Goal: Task Accomplishment & Management: Use online tool/utility

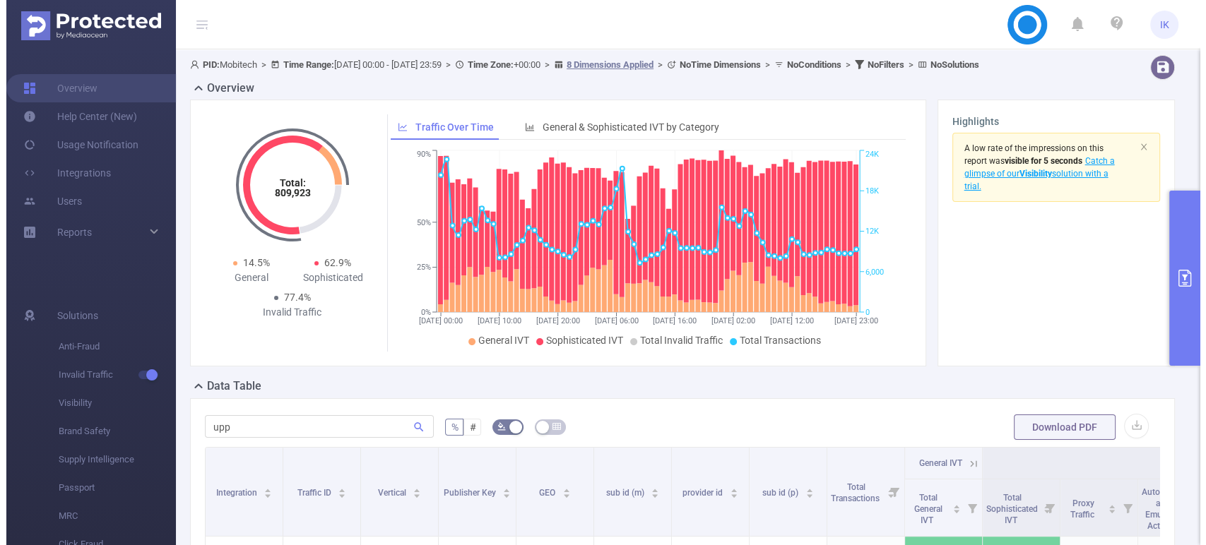
scroll to position [78, 0]
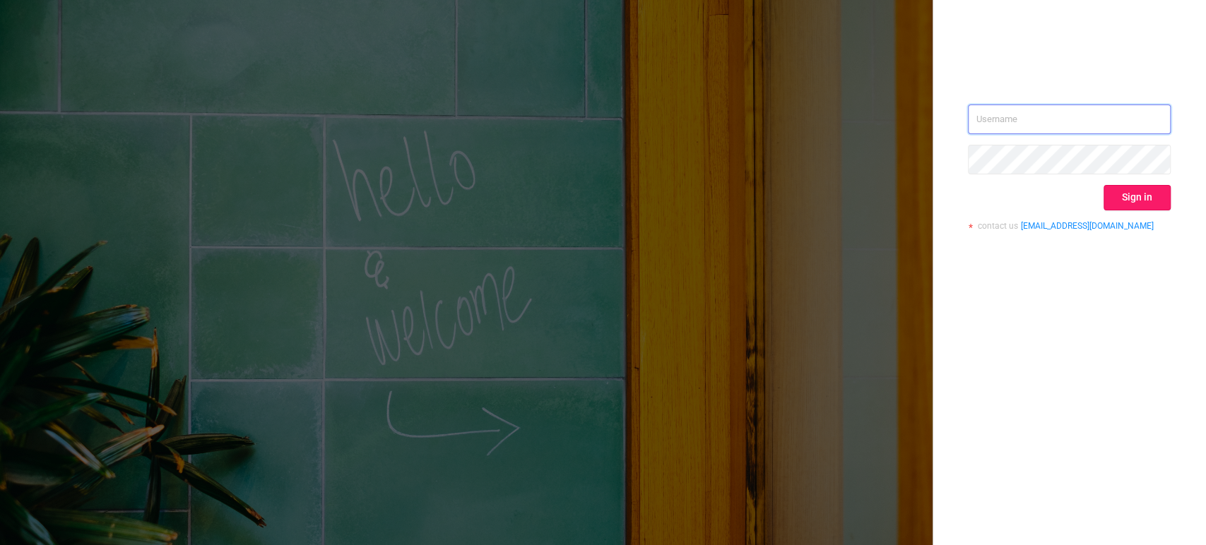
type input "[EMAIL_ADDRESS][DOMAIN_NAME]"
click at [1160, 207] on button "Sign in" at bounding box center [1137, 197] width 67 height 25
click at [1158, 202] on div "Sign in" at bounding box center [1069, 197] width 203 height 25
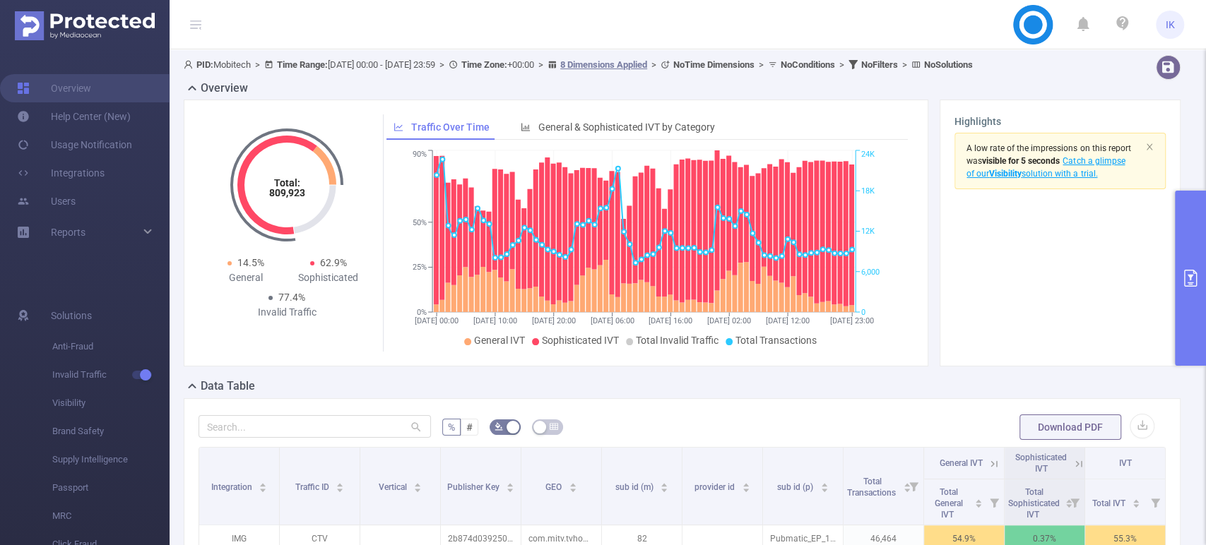
click at [1188, 244] on button "primary" at bounding box center [1190, 278] width 31 height 175
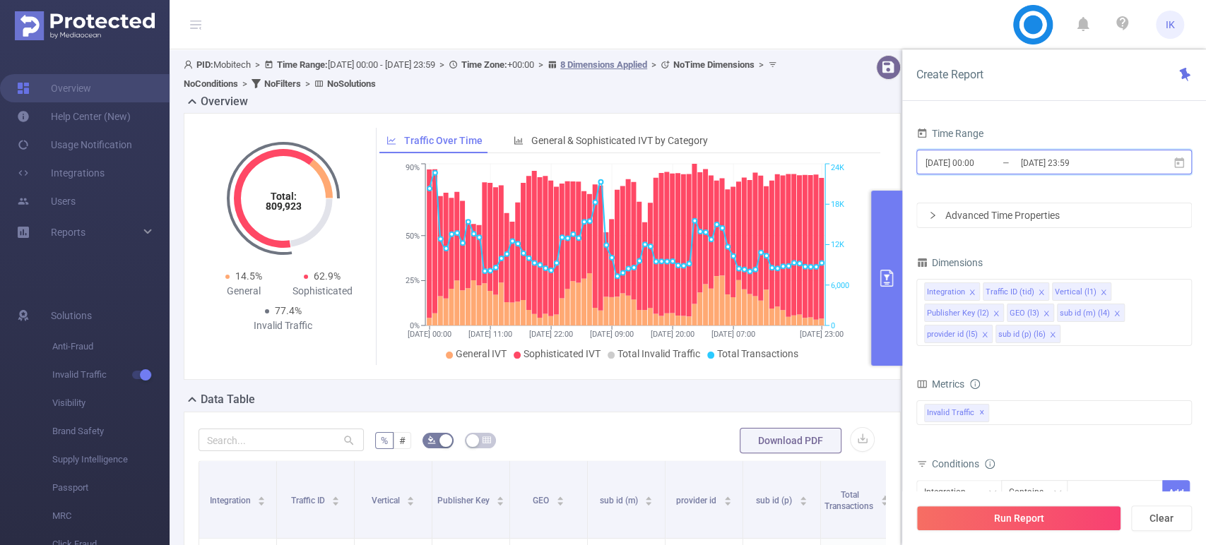
click at [1119, 151] on span "[DATE] 00:00 _ [DATE] 23:59" at bounding box center [1054, 162] width 276 height 25
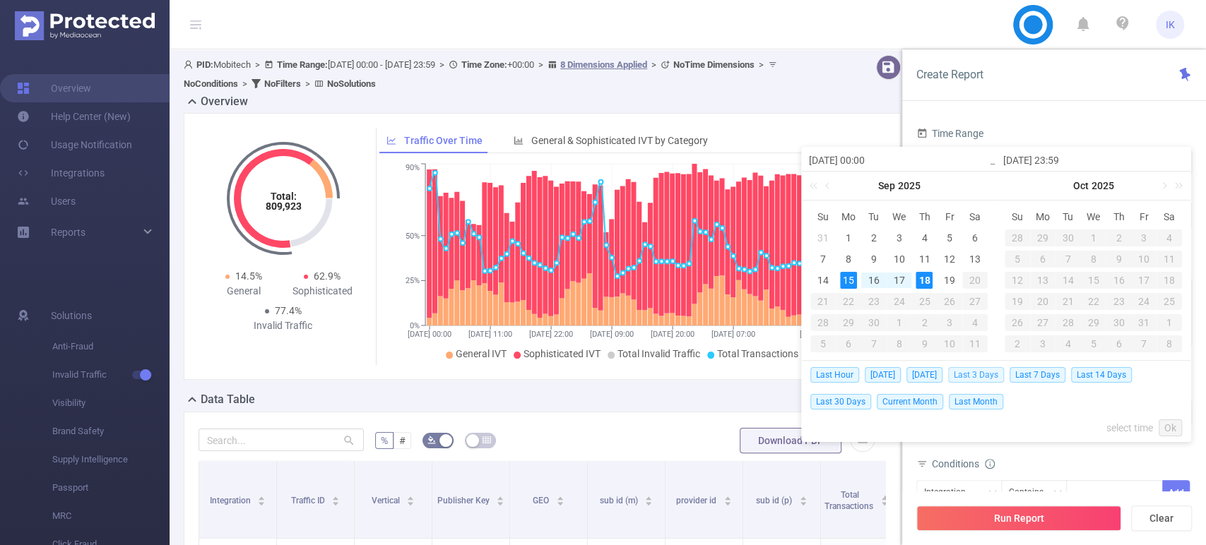
click at [997, 373] on span "Last 3 Days" at bounding box center [976, 375] width 56 height 16
type input "[DATE] 00:00"
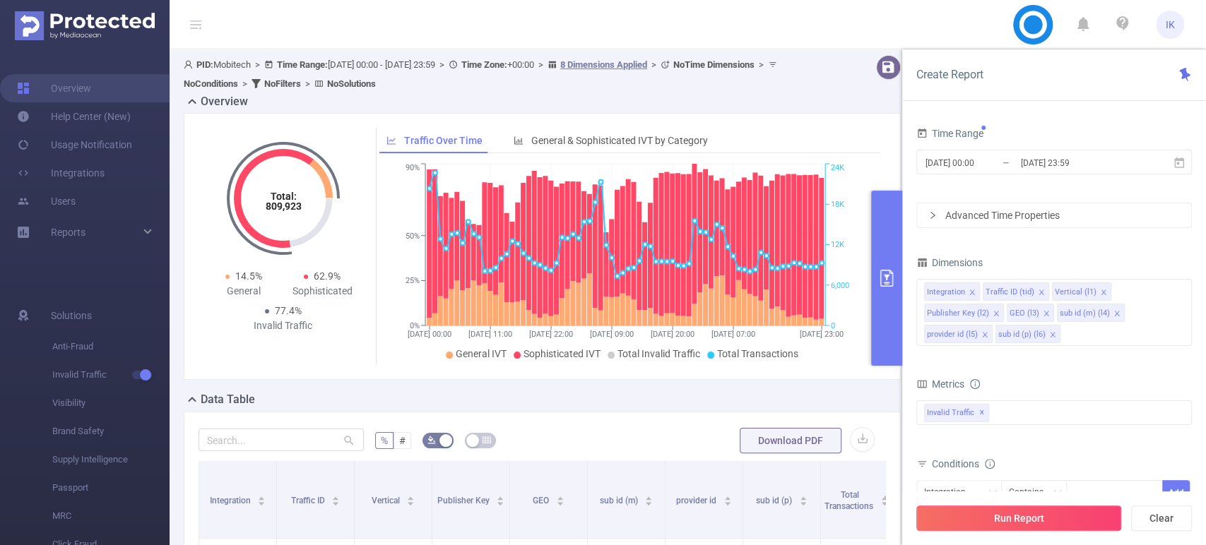
click at [1051, 515] on button "Run Report" at bounding box center [1018, 518] width 205 height 25
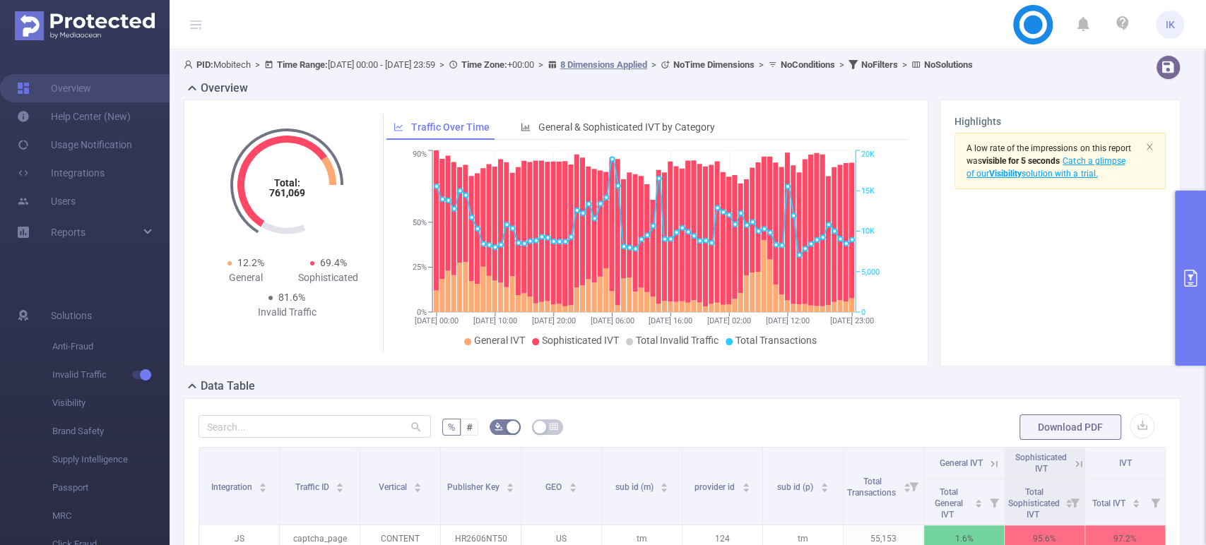
click at [1051, 508] on div "Total Sophisticated IVT" at bounding box center [1040, 502] width 65 height 37
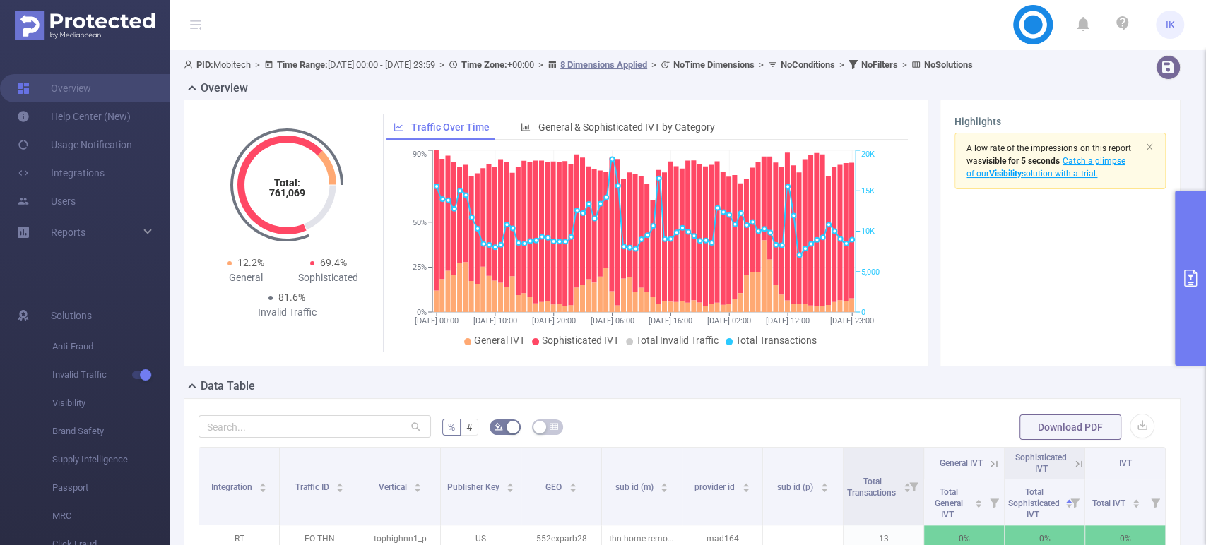
click at [1186, 249] on button "primary" at bounding box center [1190, 278] width 31 height 175
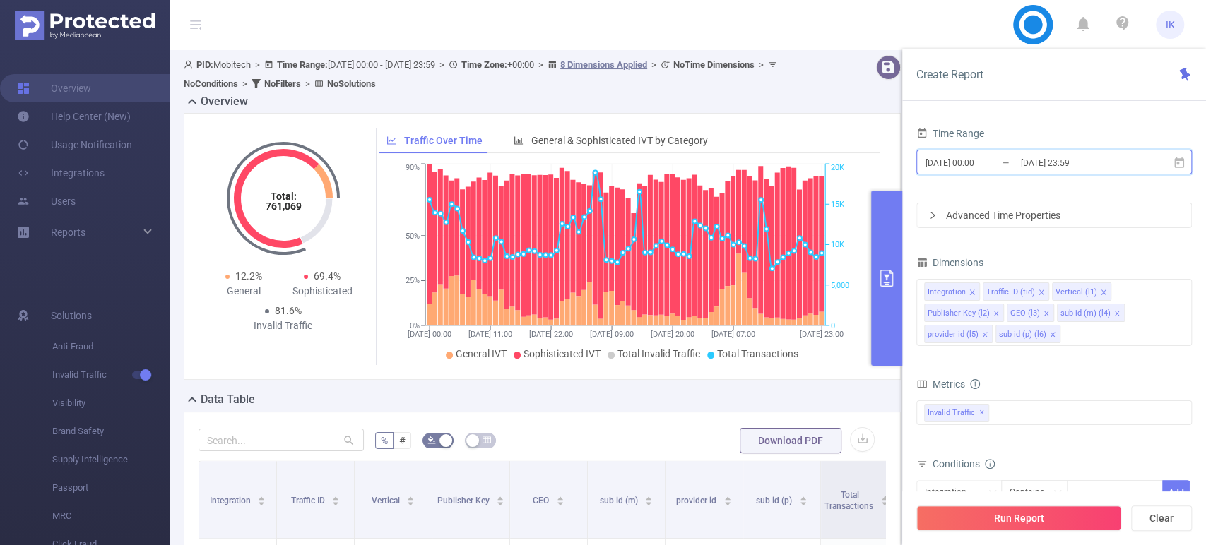
click at [1048, 152] on span "[DATE] 00:00 _ [DATE] 23:59" at bounding box center [1054, 162] width 276 height 25
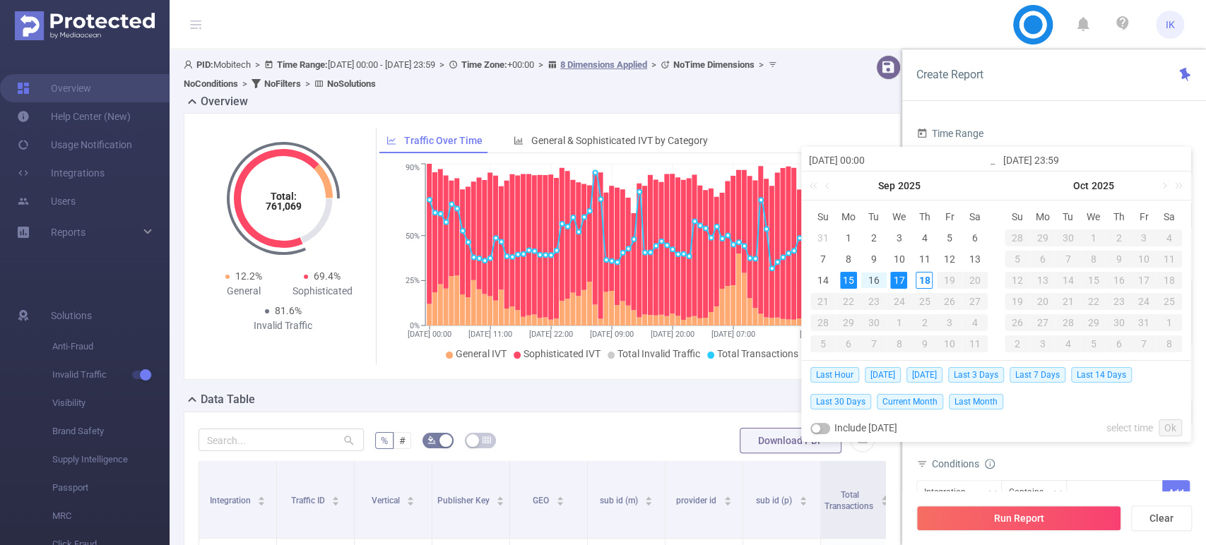
click at [853, 283] on div "15" at bounding box center [848, 280] width 17 height 17
click at [920, 283] on div "18" at bounding box center [924, 280] width 17 height 17
type input "[DATE] 23:59"
click at [1168, 427] on link "Ok" at bounding box center [1170, 428] width 23 height 17
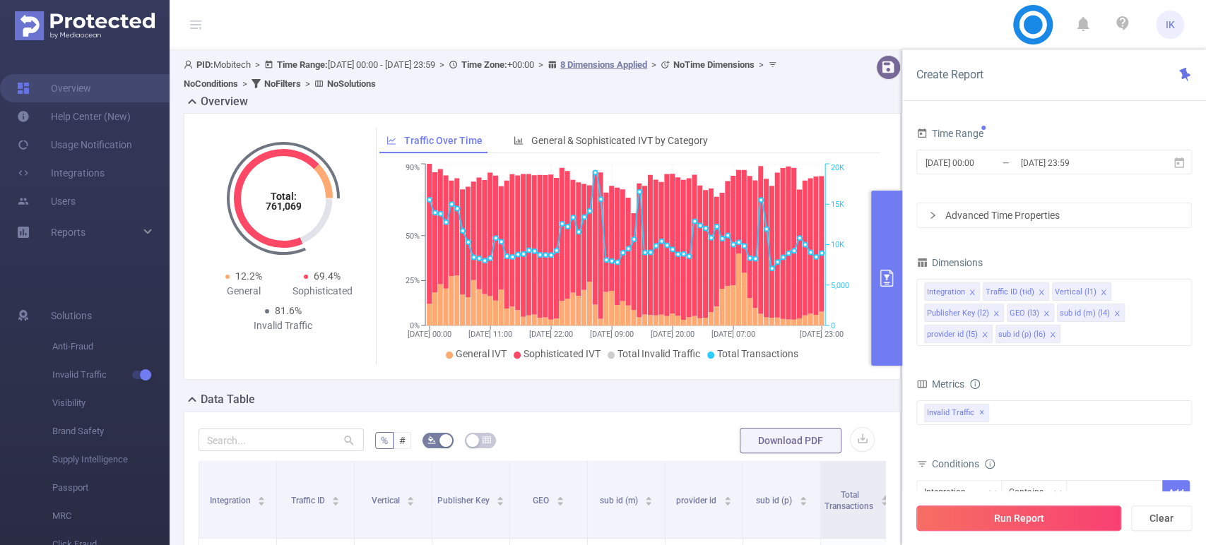
click at [1046, 511] on button "Run Report" at bounding box center [1018, 518] width 205 height 25
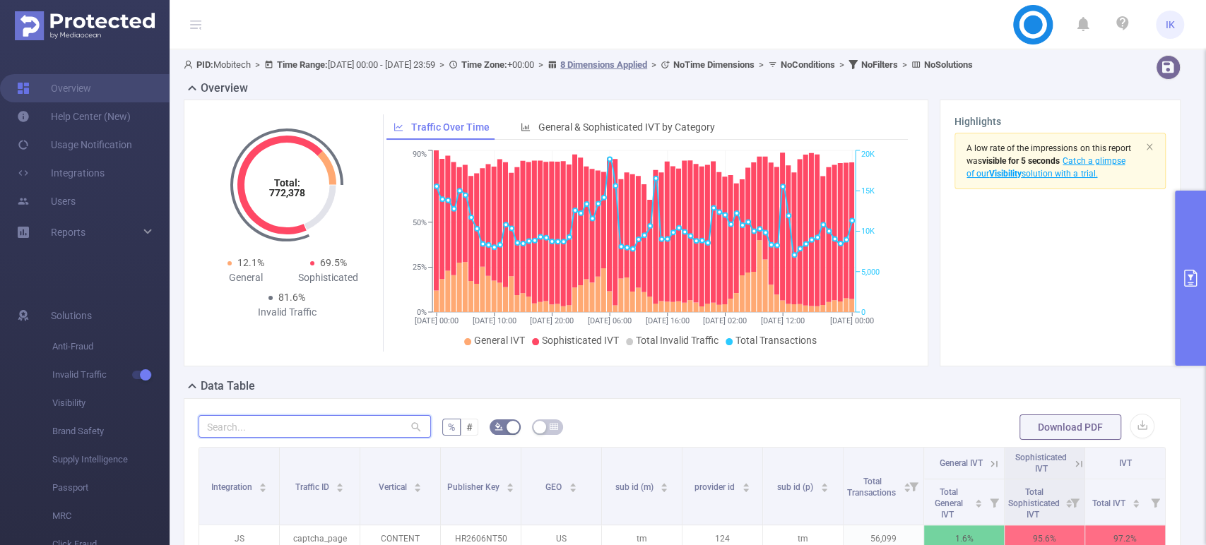
click at [334, 430] on input "text" at bounding box center [315, 426] width 232 height 23
type input "ט"
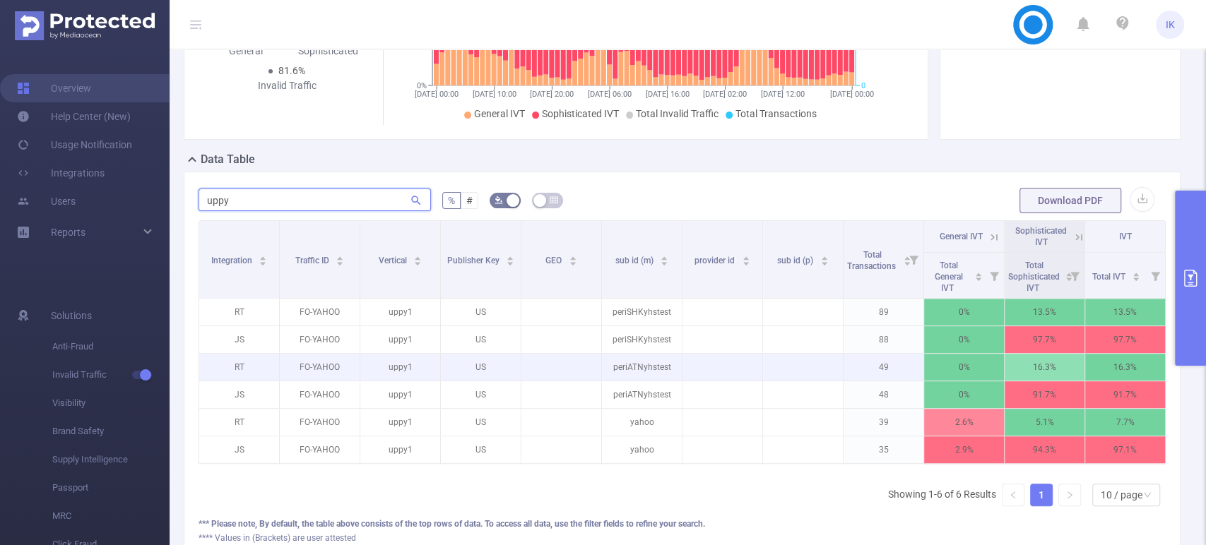
scroll to position [235, 0]
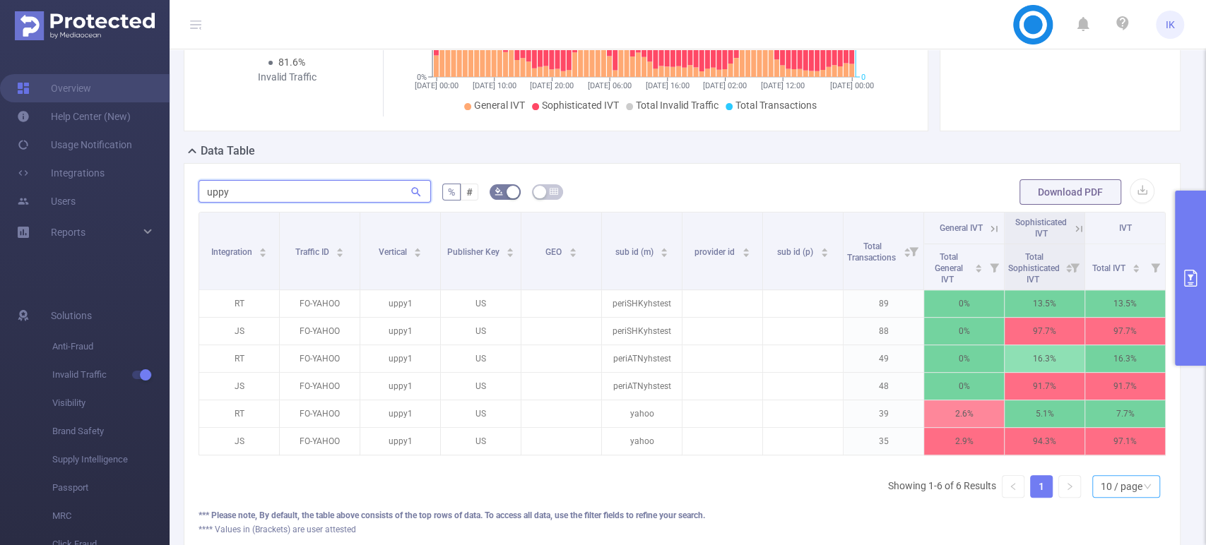
type input "uppy"
click at [1109, 497] on div "10 / page" at bounding box center [1122, 486] width 42 height 21
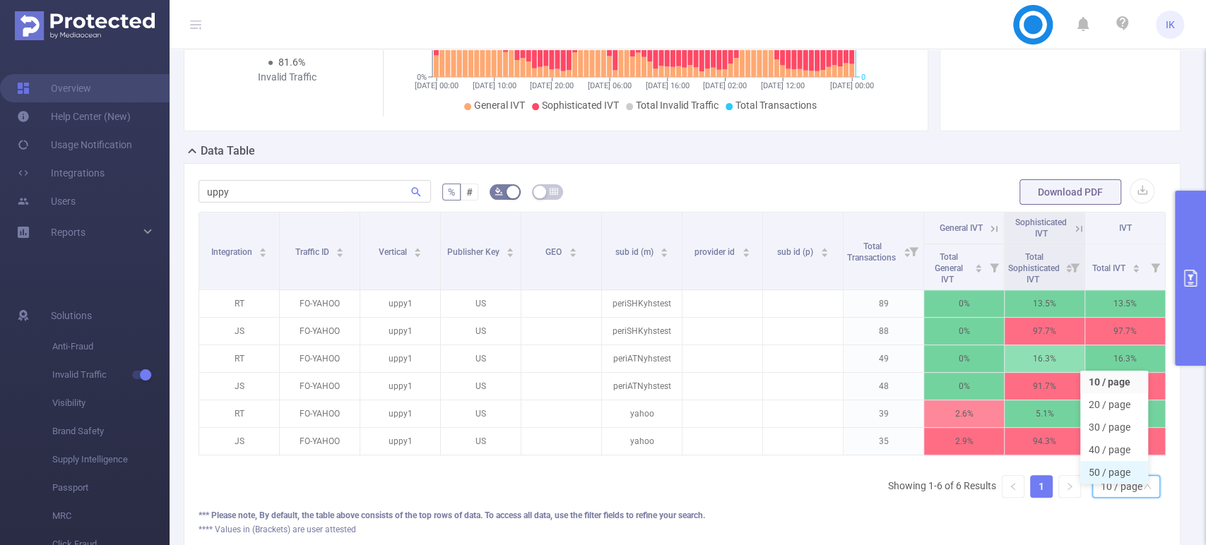
click at [1107, 473] on li "50 / page" at bounding box center [1114, 472] width 68 height 23
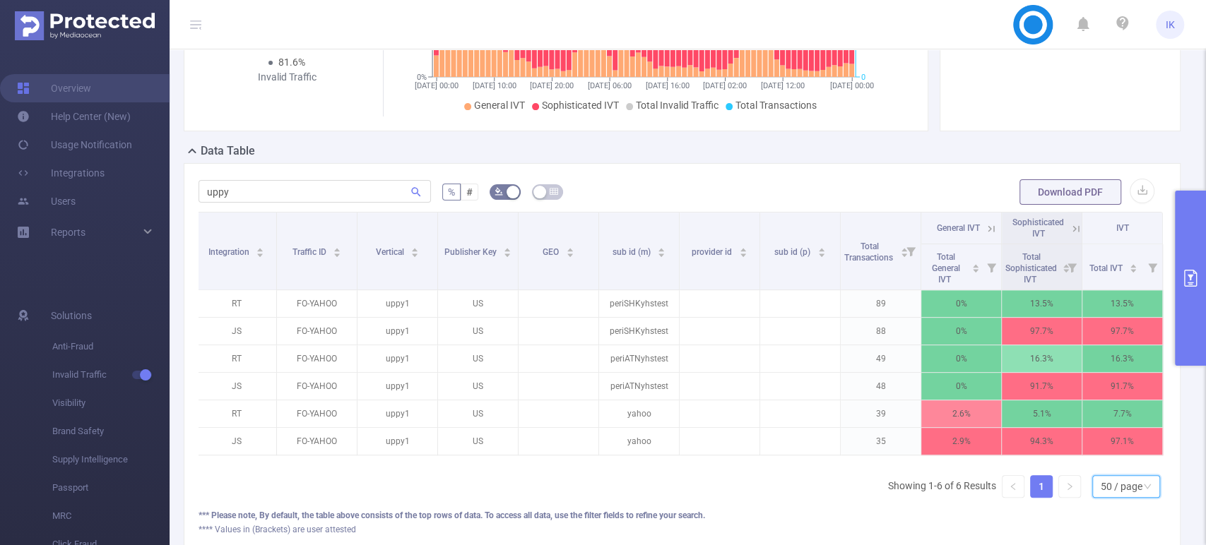
click at [1070, 234] on icon at bounding box center [1076, 229] width 13 height 13
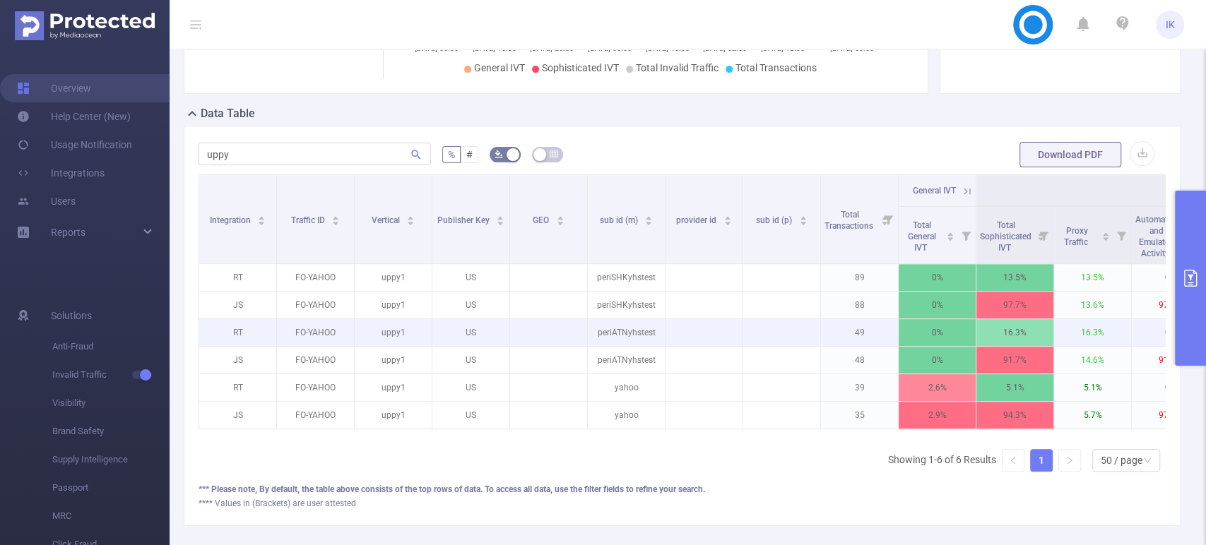
scroll to position [351, 0]
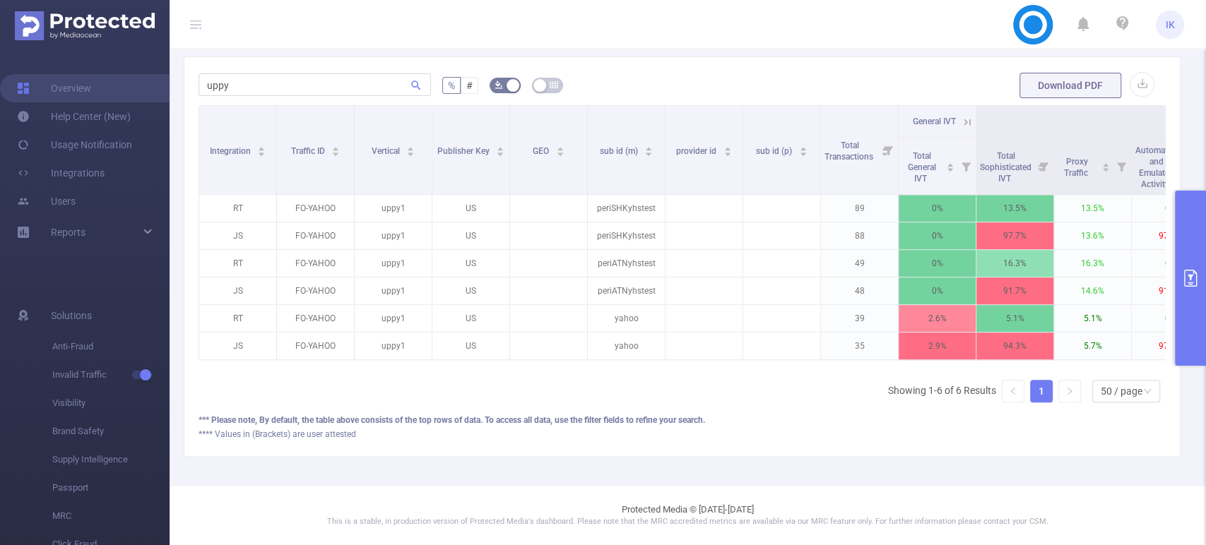
click at [1179, 295] on button "primary" at bounding box center [1190, 278] width 31 height 175
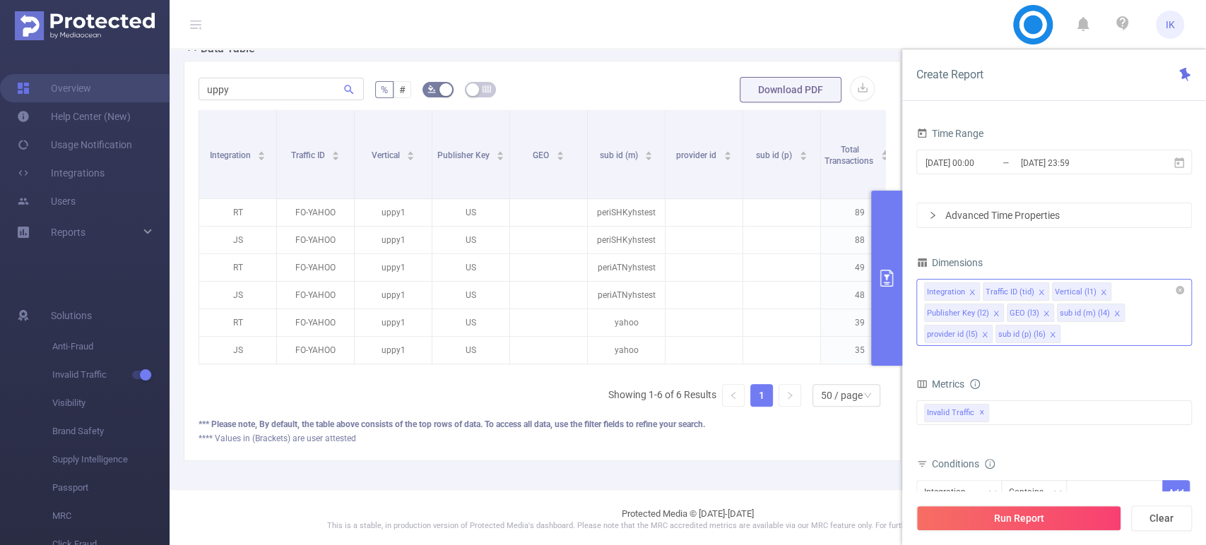
click at [1115, 301] on div "Integration Traffic ID (tid) Vertical (l1) Publisher Key (l2) GEO (l3) sub id (…" at bounding box center [1054, 291] width 260 height 23
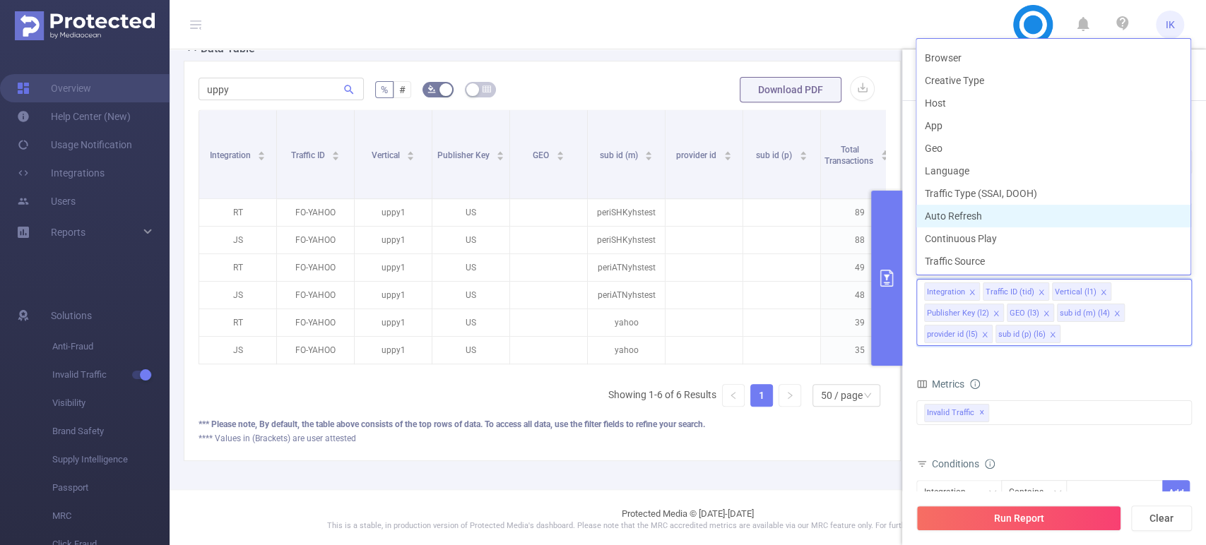
scroll to position [0, 0]
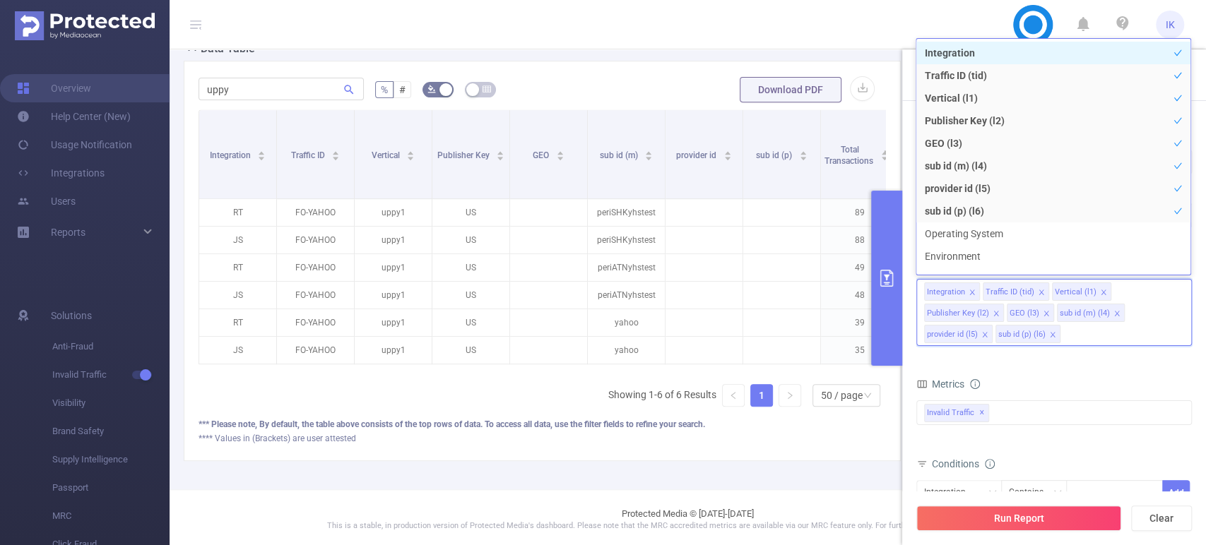
click at [1023, 45] on li "Integration" at bounding box center [1053, 53] width 274 height 23
click at [1023, 47] on li "Integration" at bounding box center [1053, 53] width 274 height 23
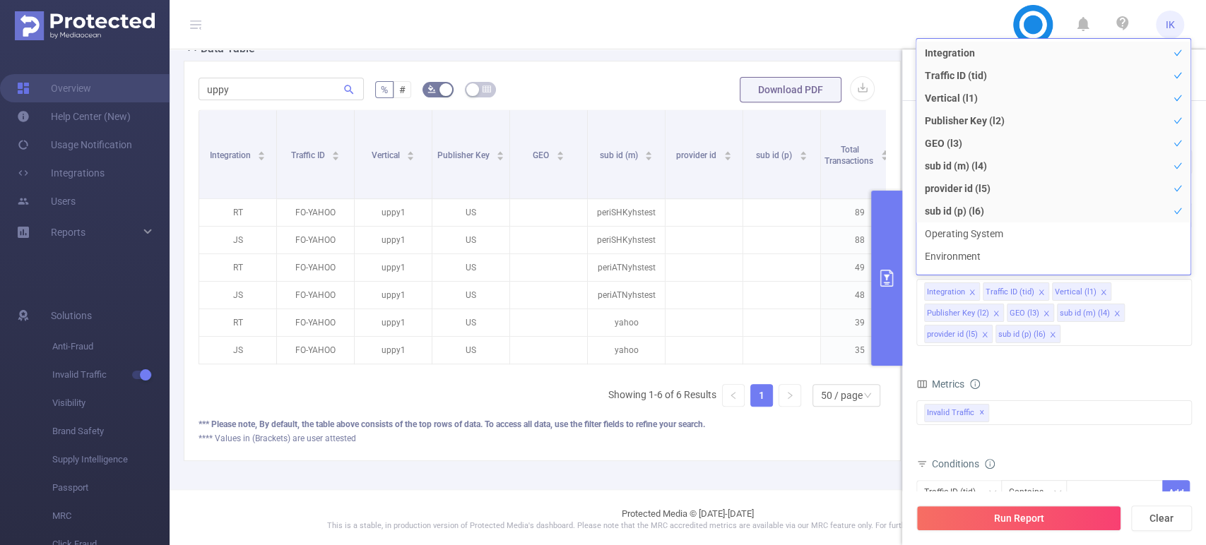
click at [1068, 393] on div "Metrics" at bounding box center [1054, 385] width 276 height 23
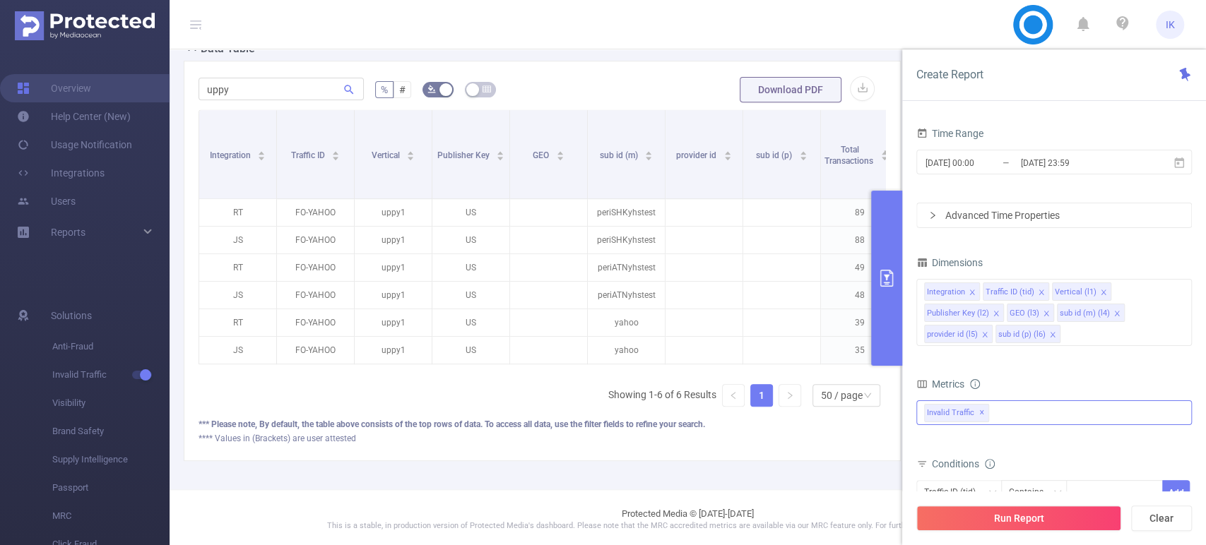
click at [1036, 411] on div "Invalid Traffic ✕" at bounding box center [1054, 413] width 276 height 25
click at [944, 424] on li "Anti-Fraud" at bounding box center [1054, 419] width 274 height 19
click at [943, 424] on li "Anti-Fraud" at bounding box center [1054, 419] width 274 height 19
click at [942, 423] on span at bounding box center [939, 418] width 11 height 11
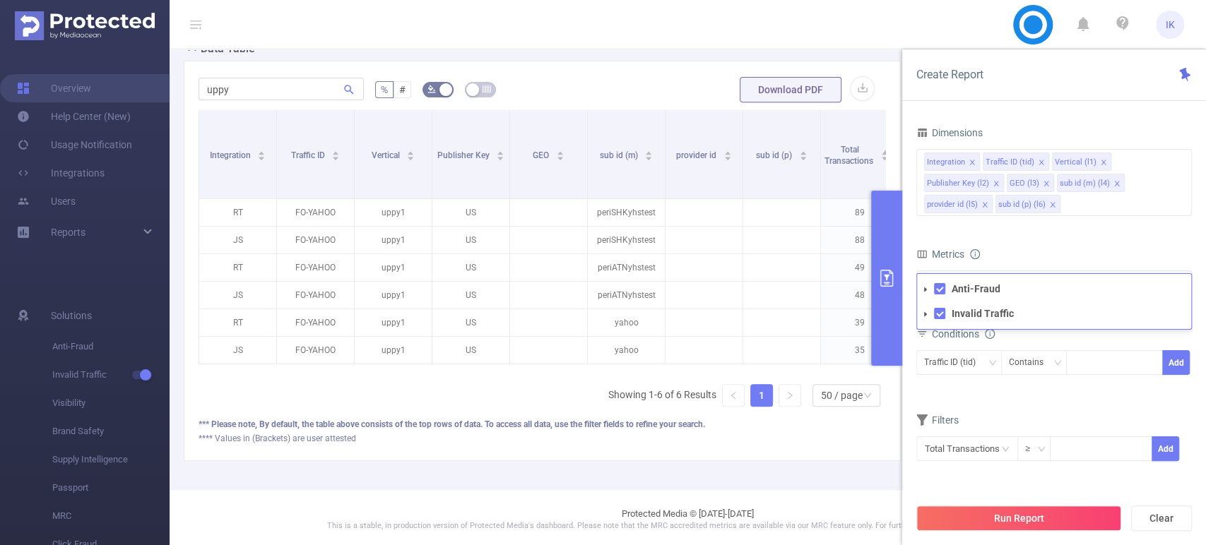
click at [1035, 247] on div "Metrics" at bounding box center [1054, 255] width 276 height 23
click at [1043, 515] on button "Run Report" at bounding box center [1018, 518] width 205 height 25
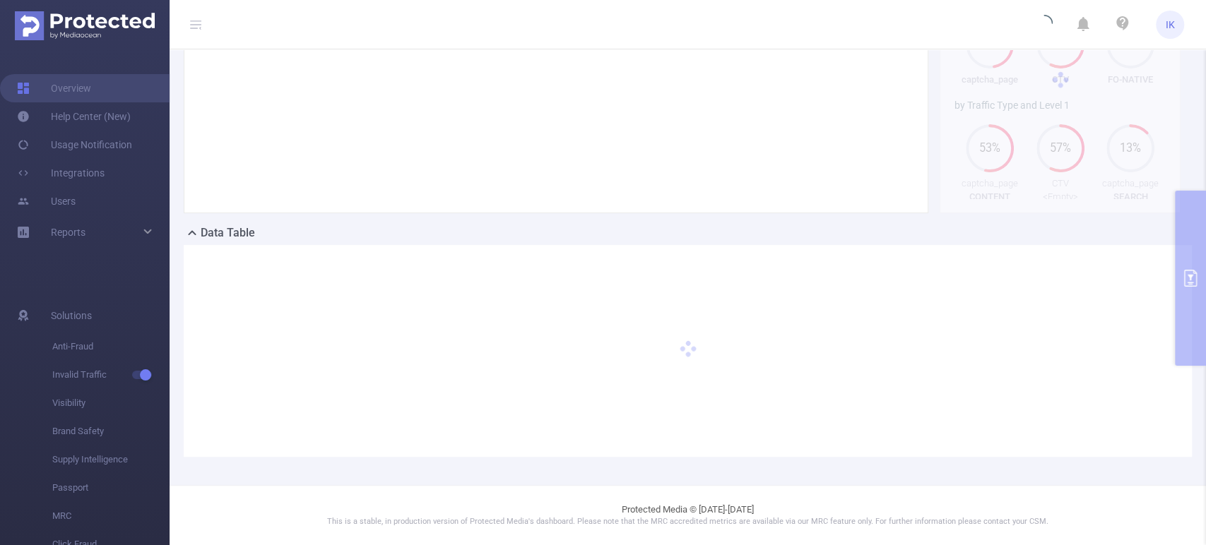
scroll to position [152, 0]
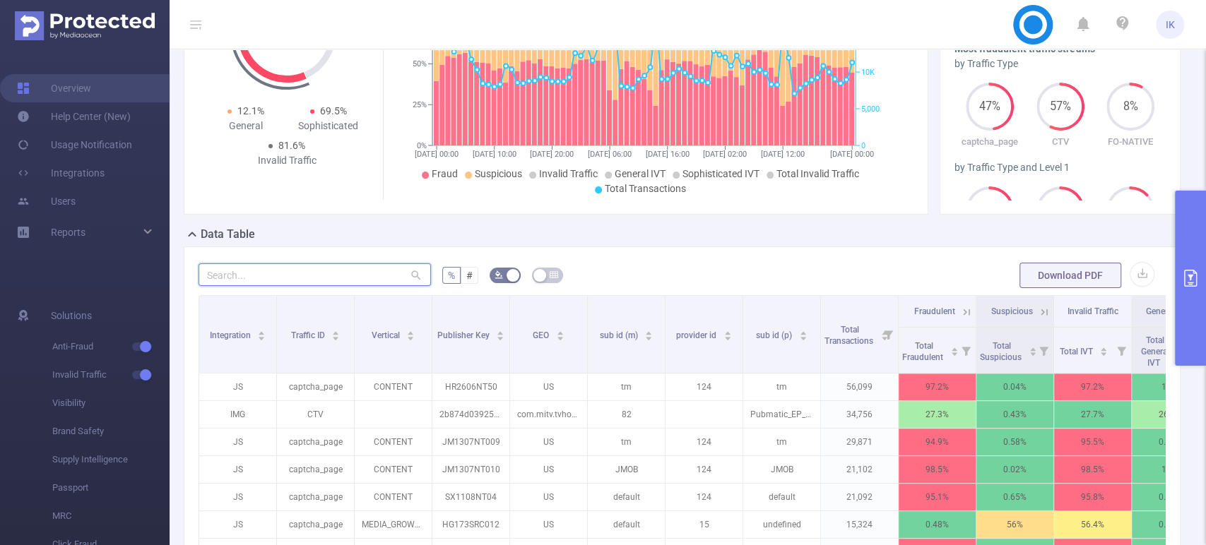
click at [351, 280] on input "text" at bounding box center [315, 275] width 232 height 23
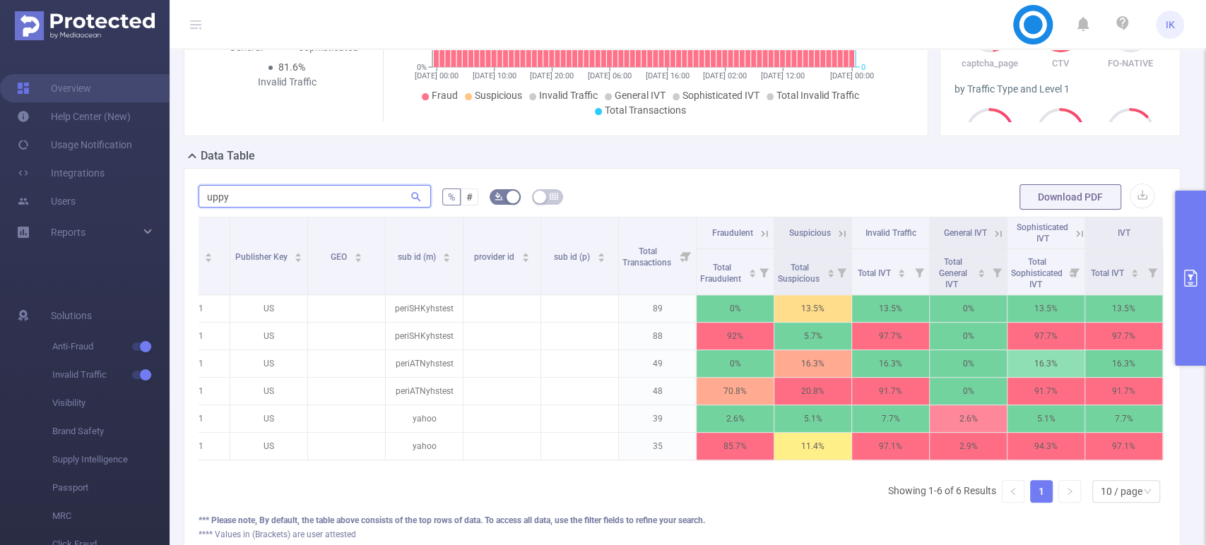
scroll to position [0, 214]
click at [1073, 236] on icon at bounding box center [1079, 234] width 13 height 13
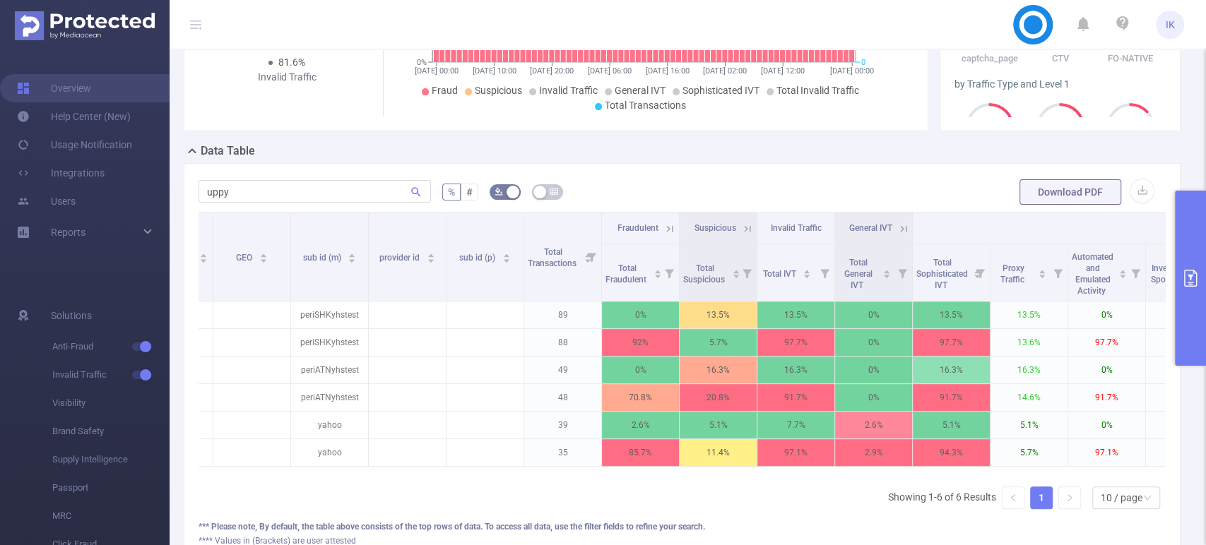
scroll to position [0, 295]
click at [308, 191] on input "uppy" at bounding box center [315, 191] width 232 height 23
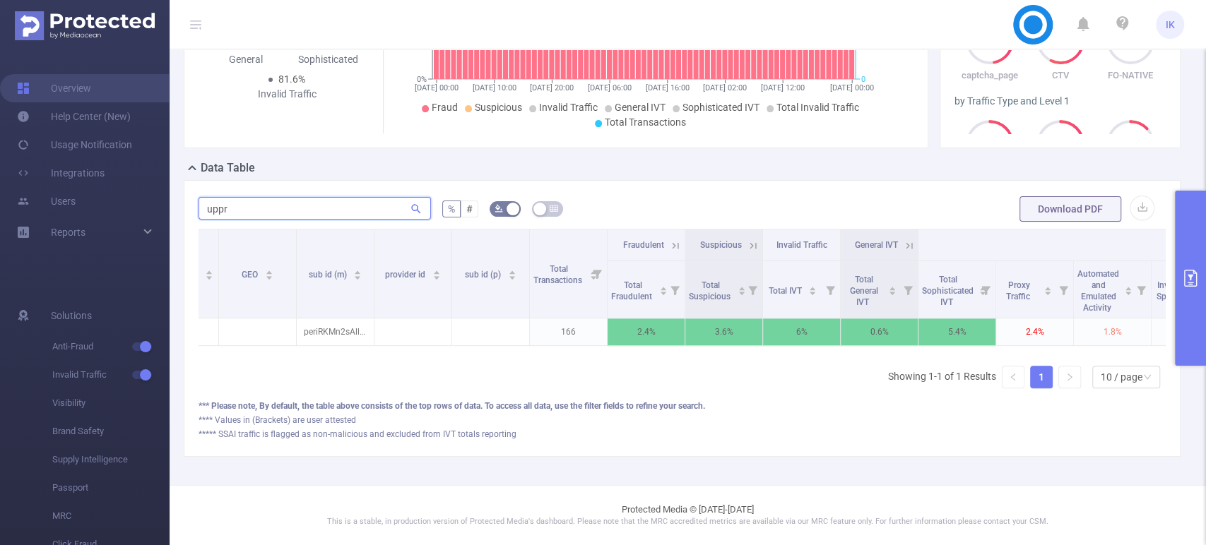
scroll to position [0, 0]
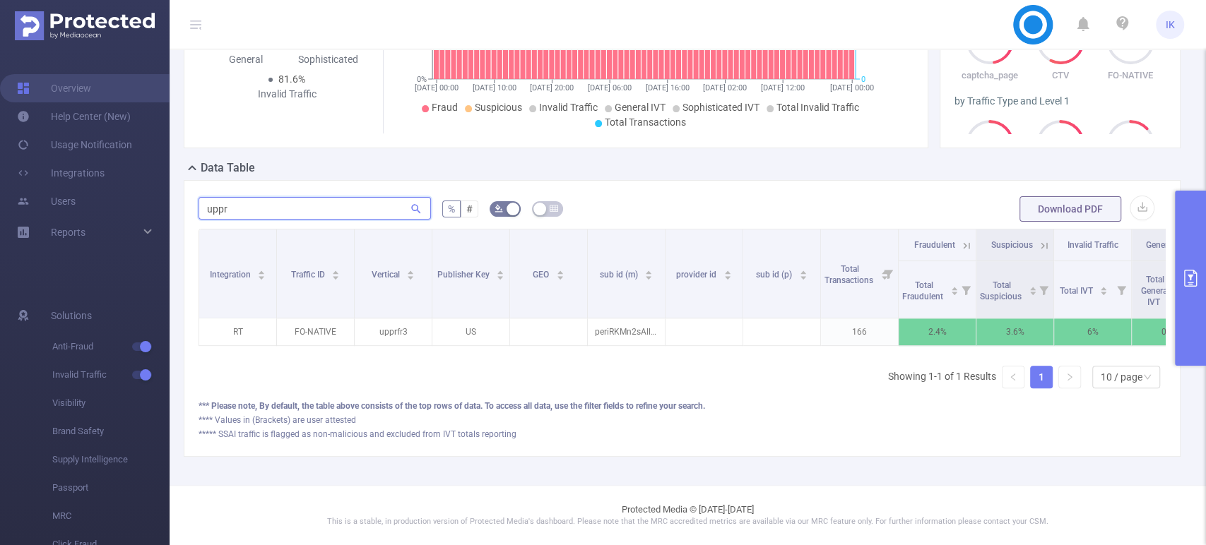
click at [284, 197] on input "uppr" at bounding box center [315, 208] width 232 height 23
drag, startPoint x: 343, startPoint y: 187, endPoint x: 93, endPoint y: 182, distance: 250.2
click at [93, 184] on section "Overview Help Center (New) Usage Notification Integrations Users Reports Soluti…" at bounding box center [603, 272] width 1206 height 545
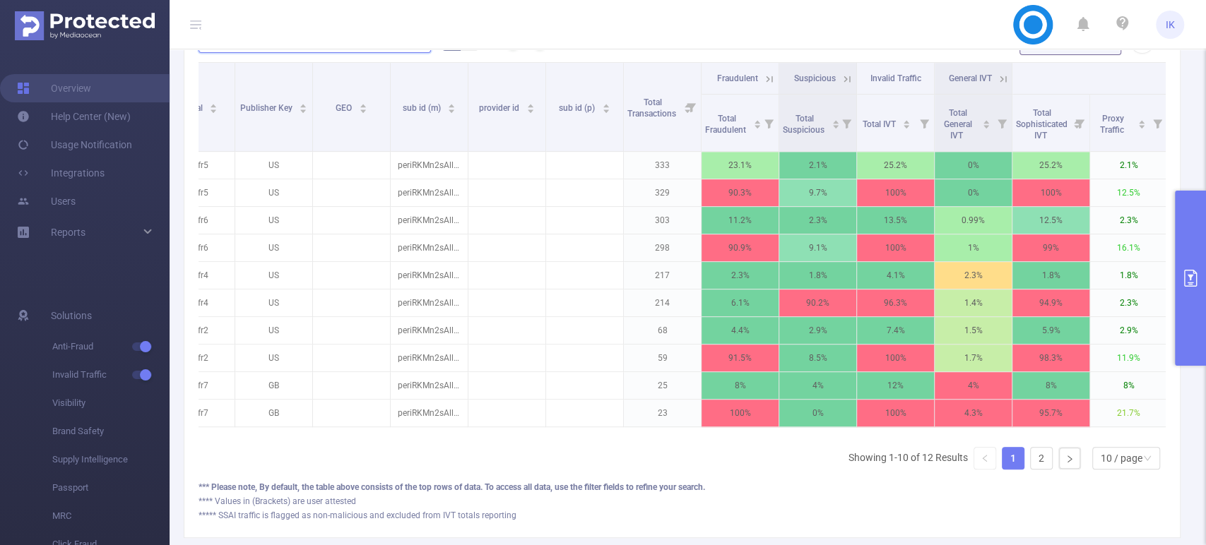
scroll to position [0, 304]
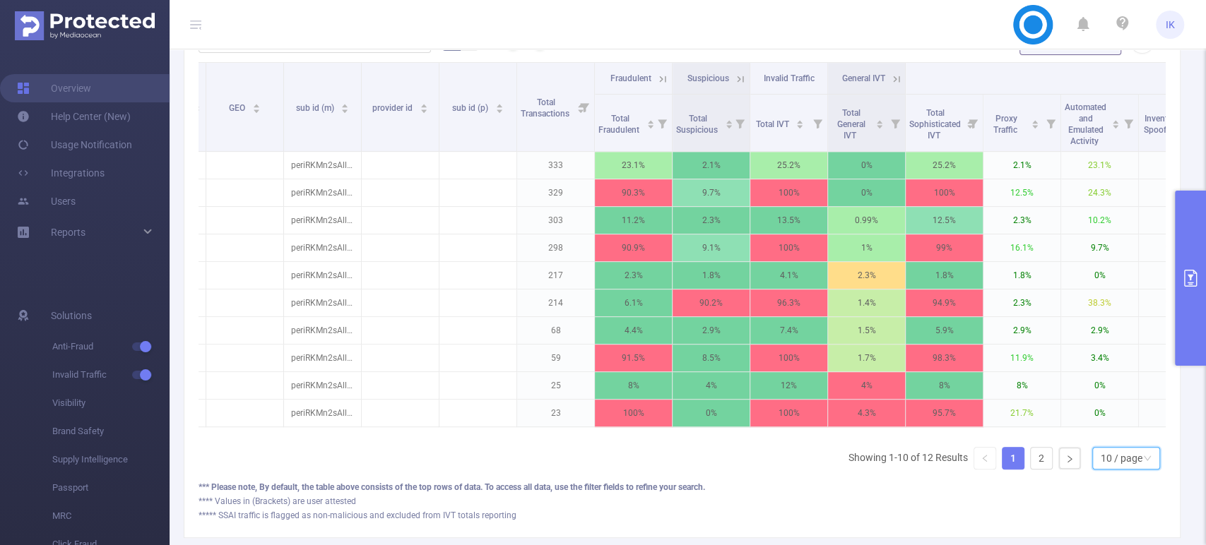
click at [1117, 468] on div "10 / page" at bounding box center [1122, 458] width 42 height 21
click at [1121, 440] on li "50 / page" at bounding box center [1114, 443] width 68 height 23
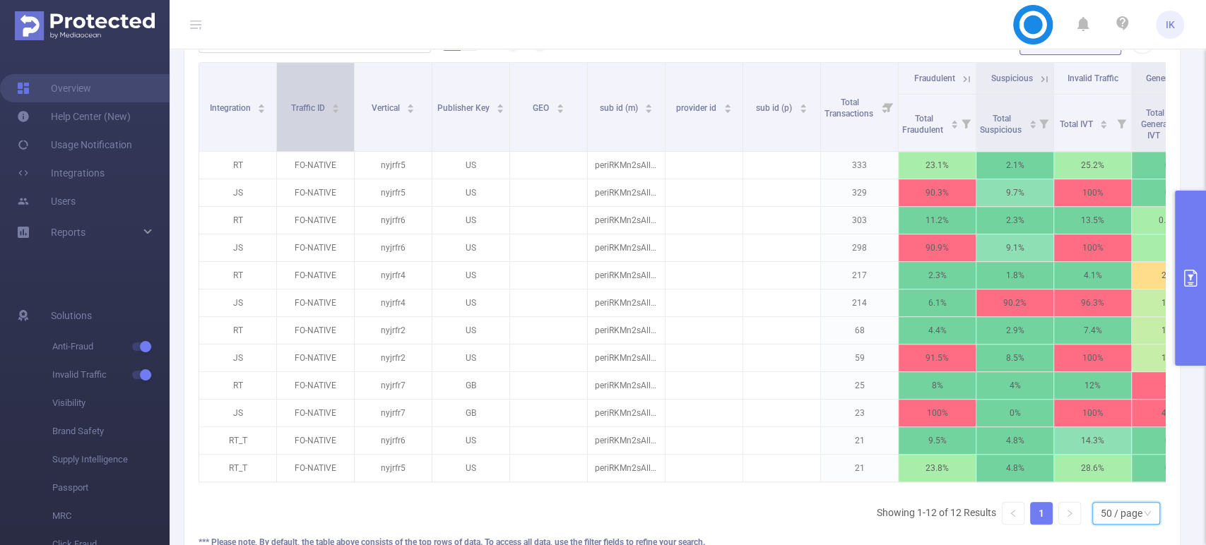
scroll to position [307, 0]
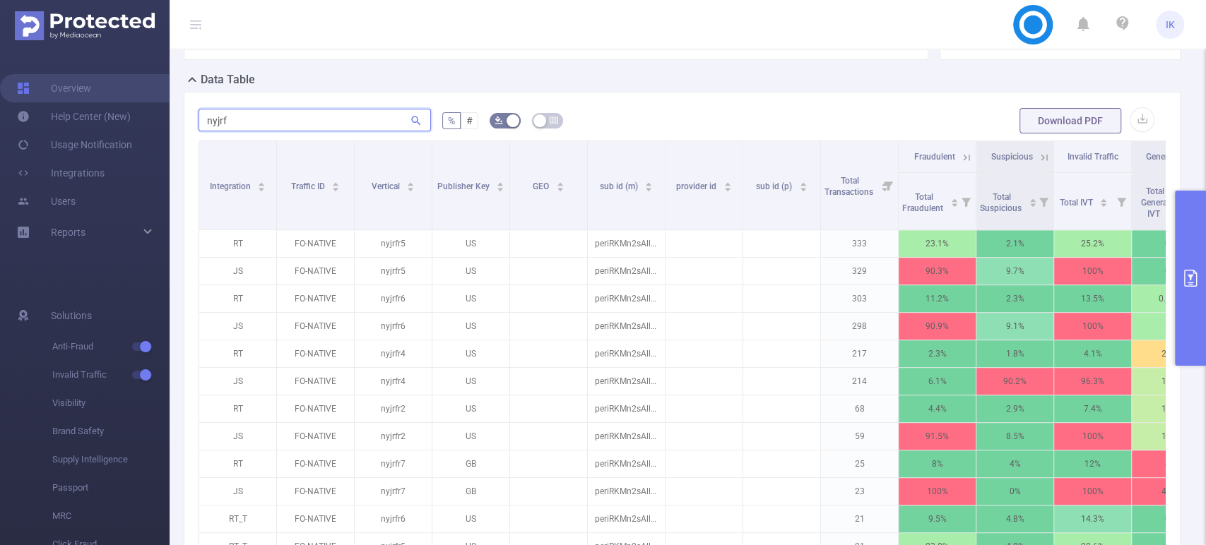
click at [283, 117] on input "nyjrf" at bounding box center [315, 120] width 232 height 23
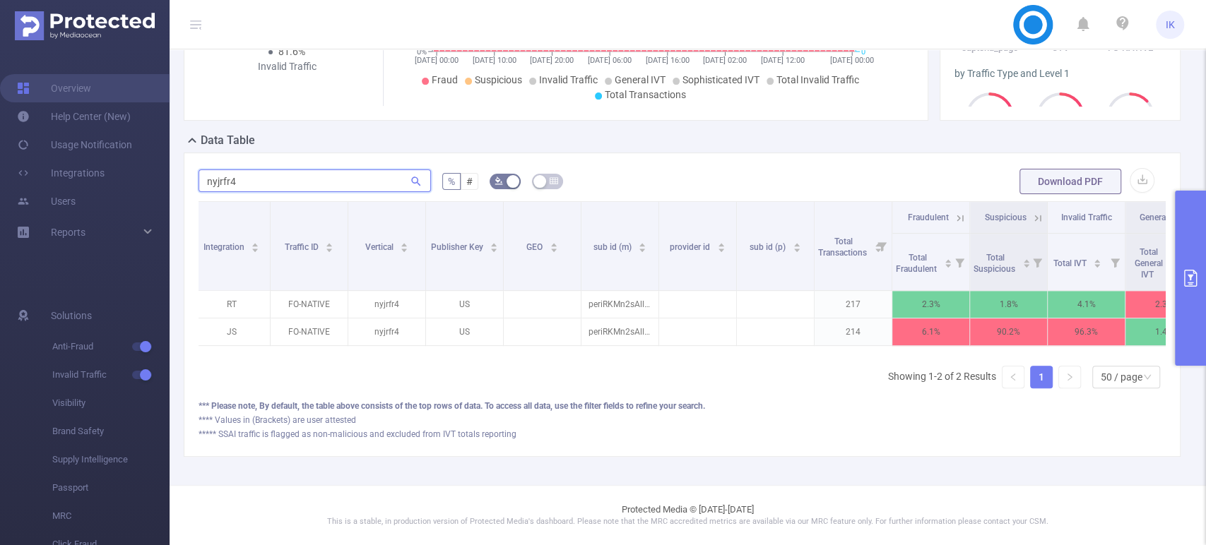
scroll to position [0, 0]
type input "nyjrfr4"
